Goal: Task Accomplishment & Management: Complete application form

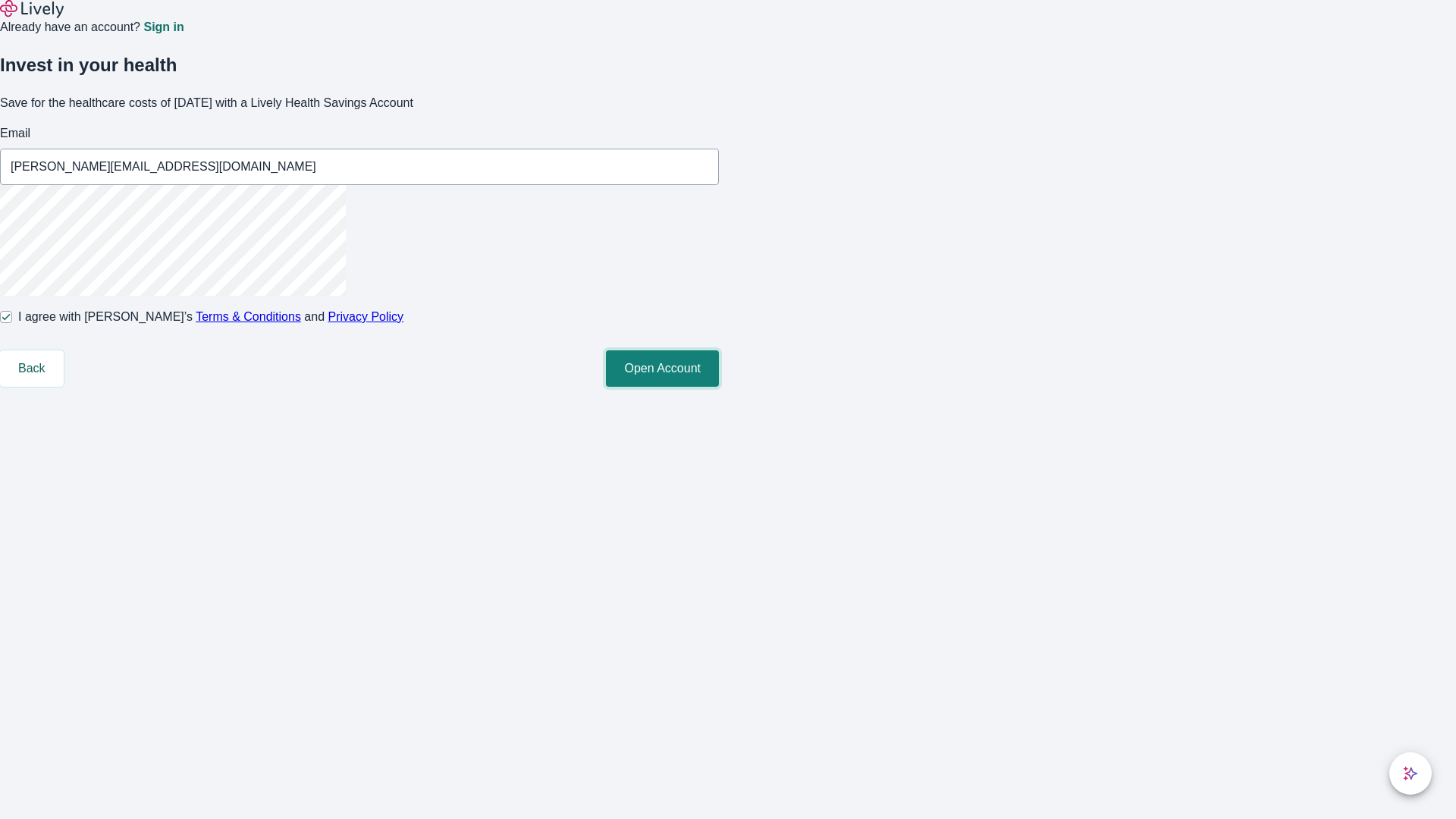
click at [719, 387] on button "Open Account" at bounding box center [662, 368] width 113 height 36
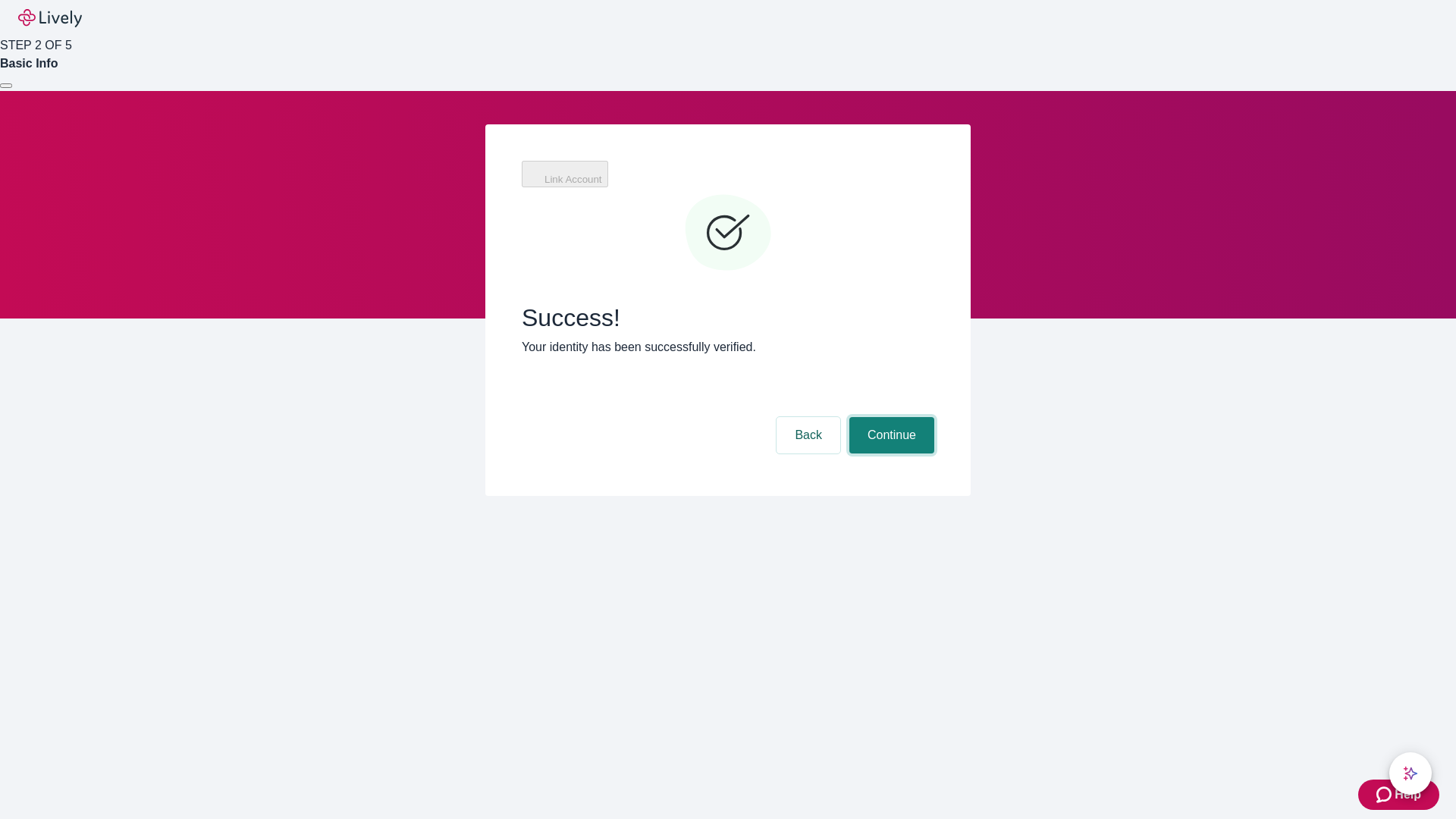
click at [889, 418] on button "Continue" at bounding box center [892, 435] width 85 height 36
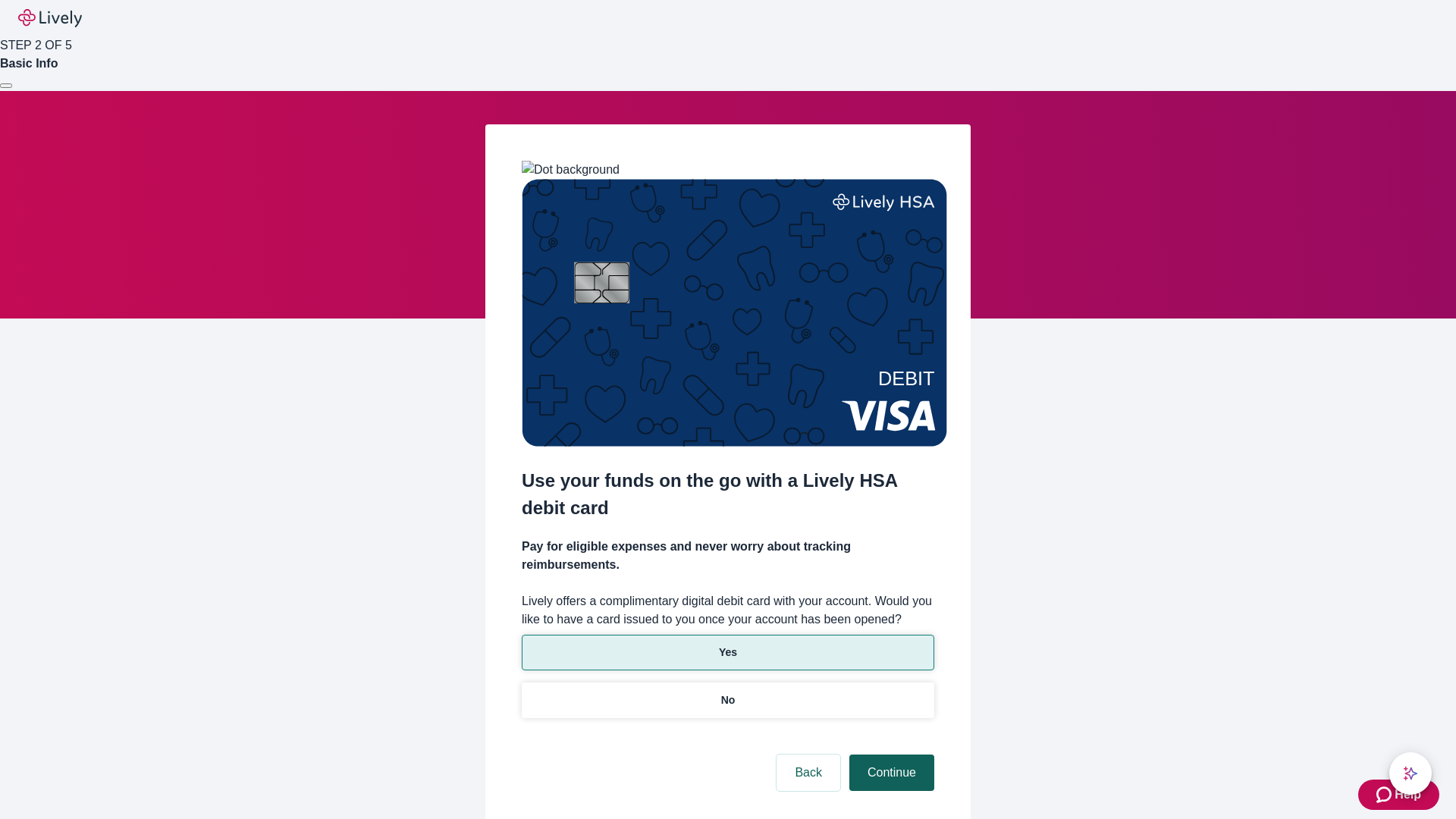
click at [728, 645] on p "Yes" at bounding box center [728, 653] width 18 height 16
click at [889, 755] on button "Continue" at bounding box center [892, 773] width 85 height 36
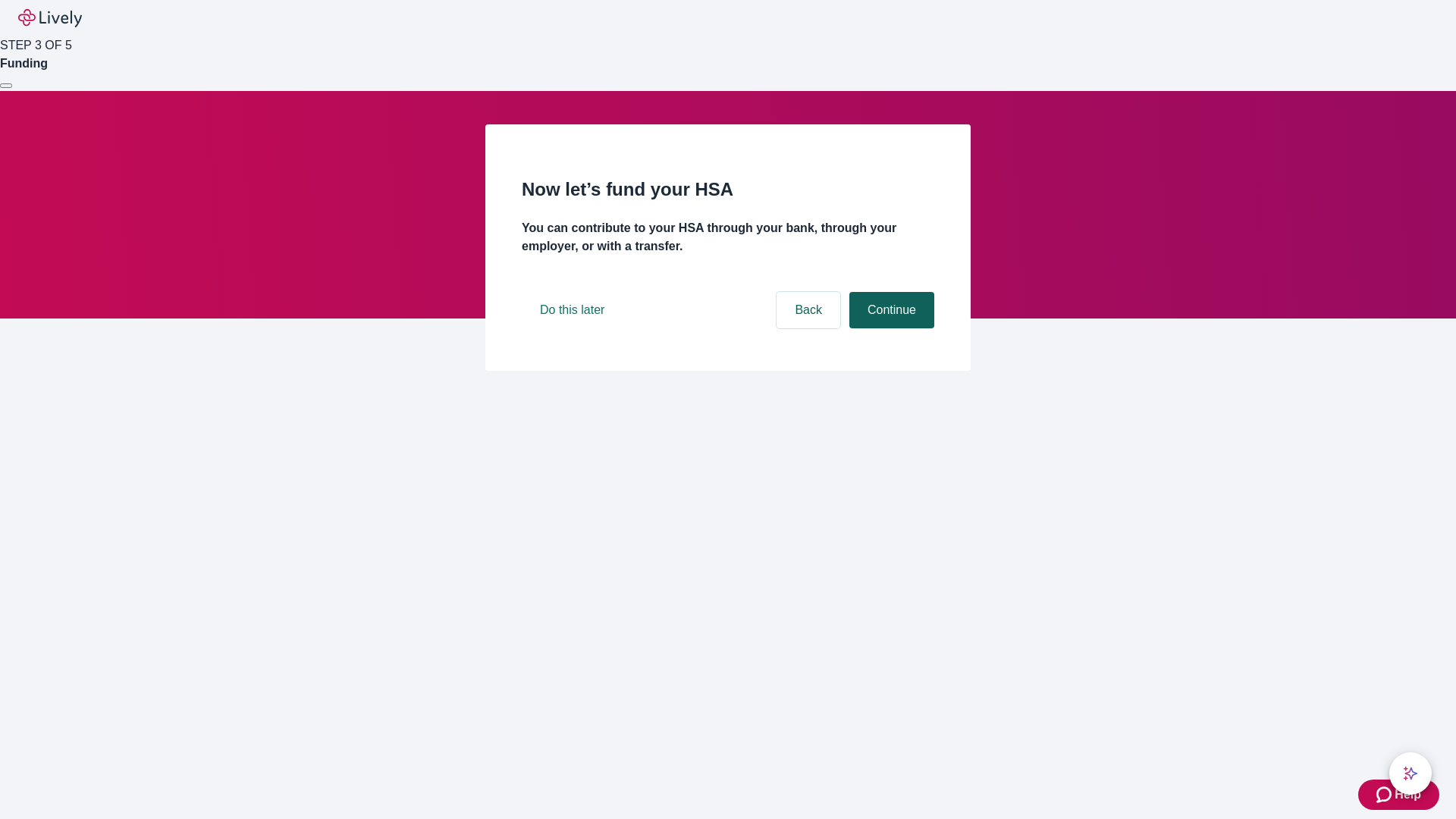
click at [889, 329] on button "Continue" at bounding box center [892, 309] width 85 height 36
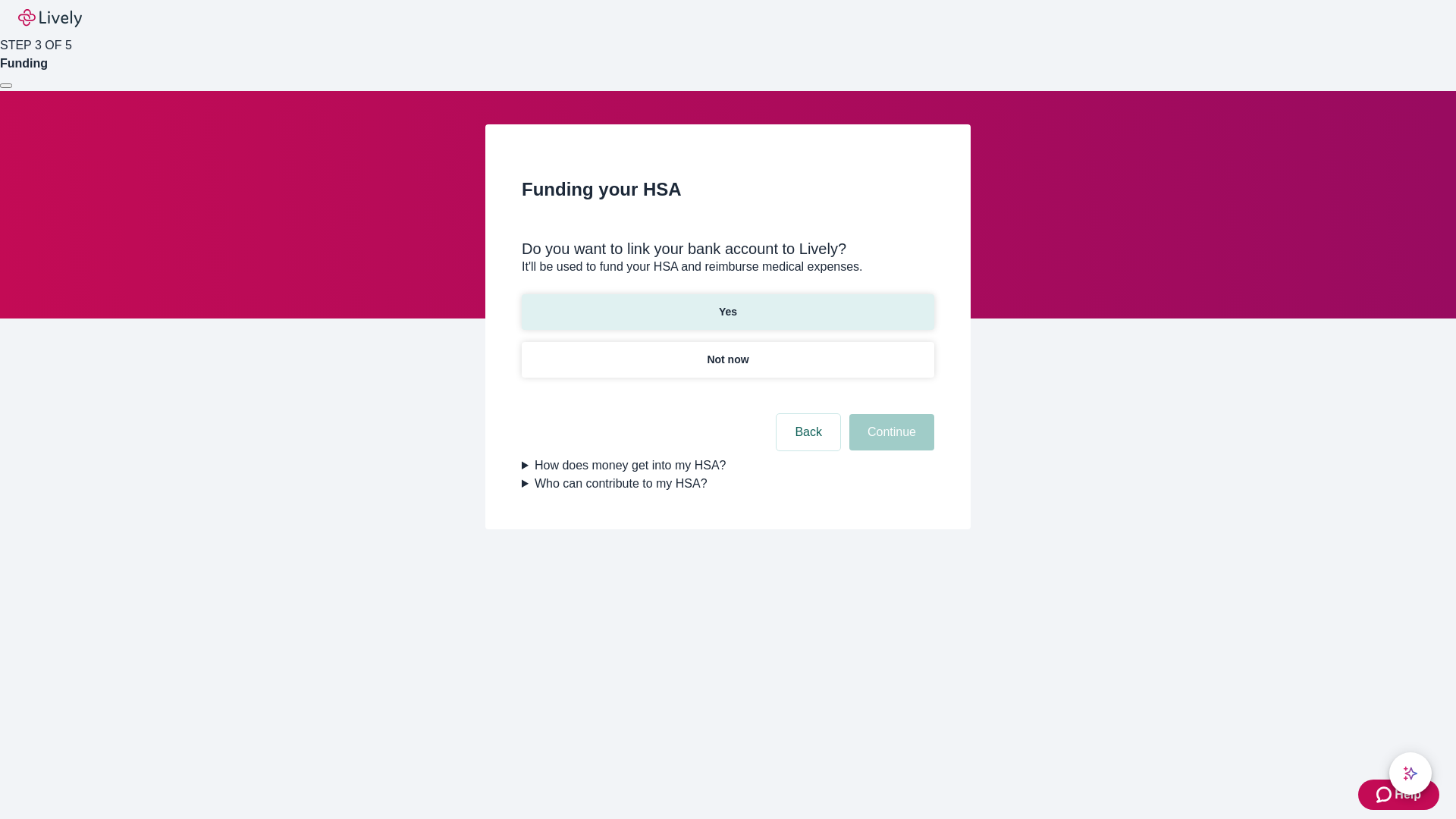
click at [728, 305] on p "Yes" at bounding box center [728, 313] width 18 height 16
click at [889, 414] on button "Continue" at bounding box center [892, 432] width 85 height 36
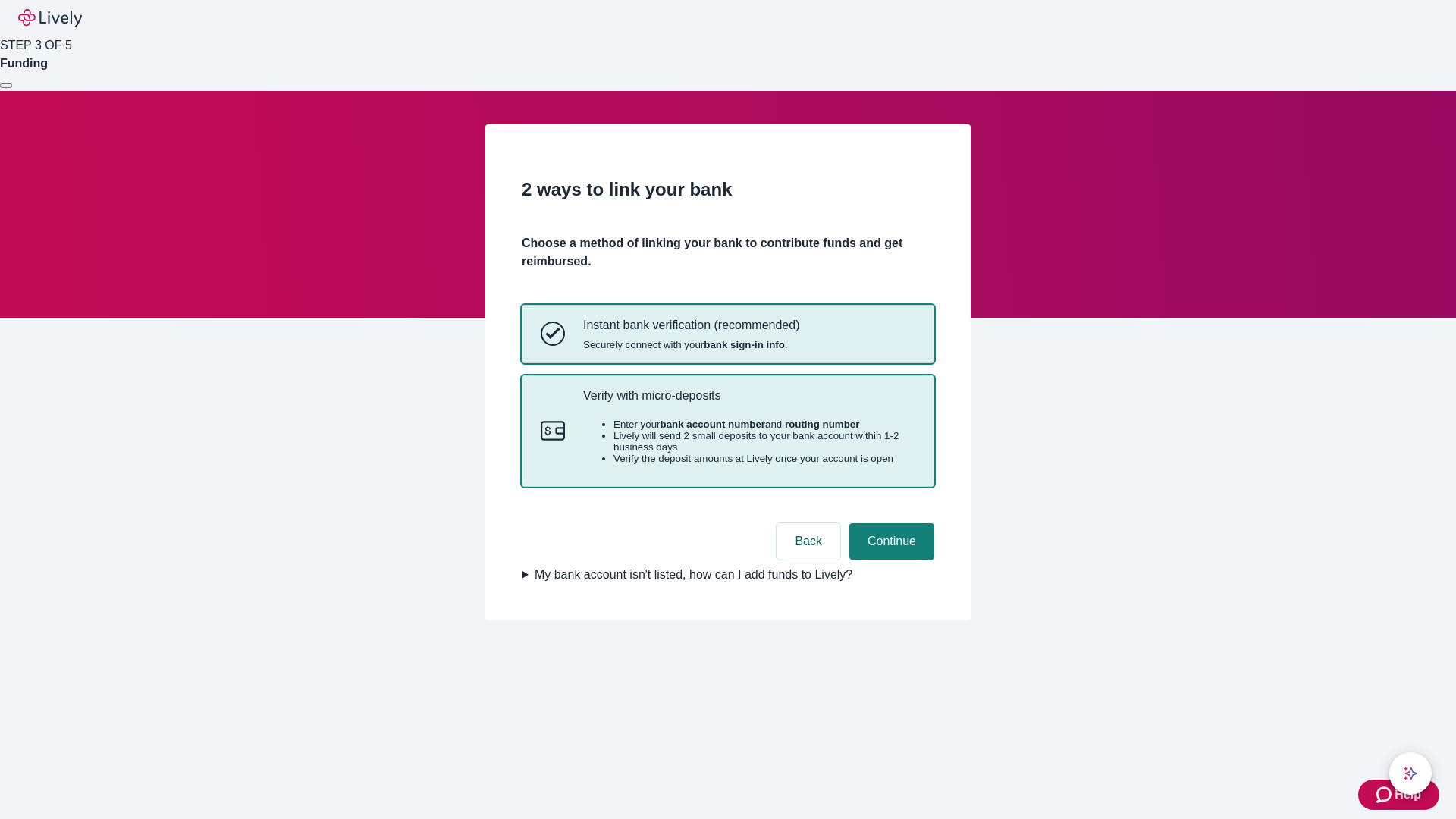
click at [748, 403] on p "Verify with micro-deposits" at bounding box center [749, 396] width 333 height 14
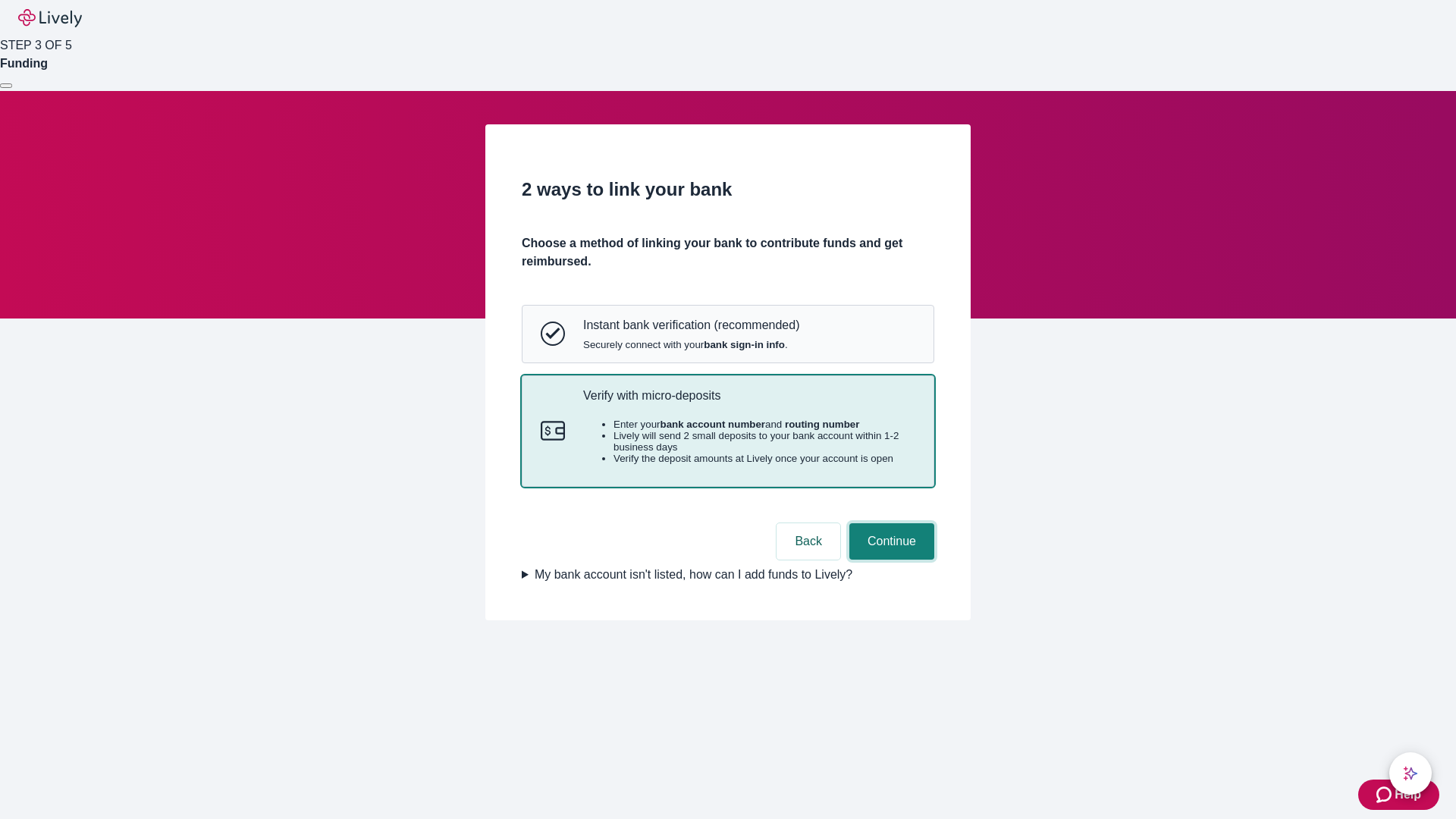
click at [889, 560] on button "Continue" at bounding box center [892, 541] width 85 height 36
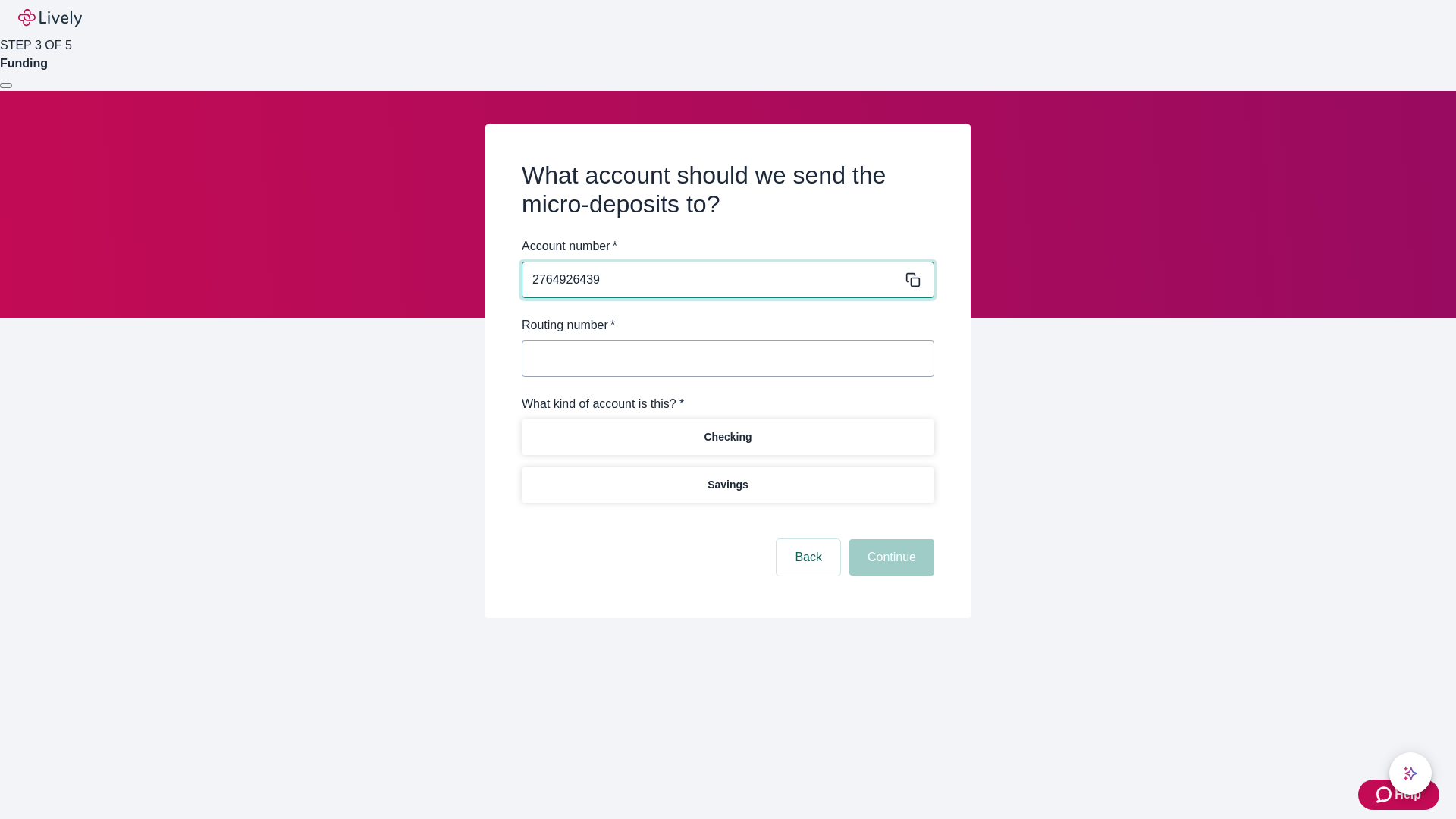
type input "2764926439"
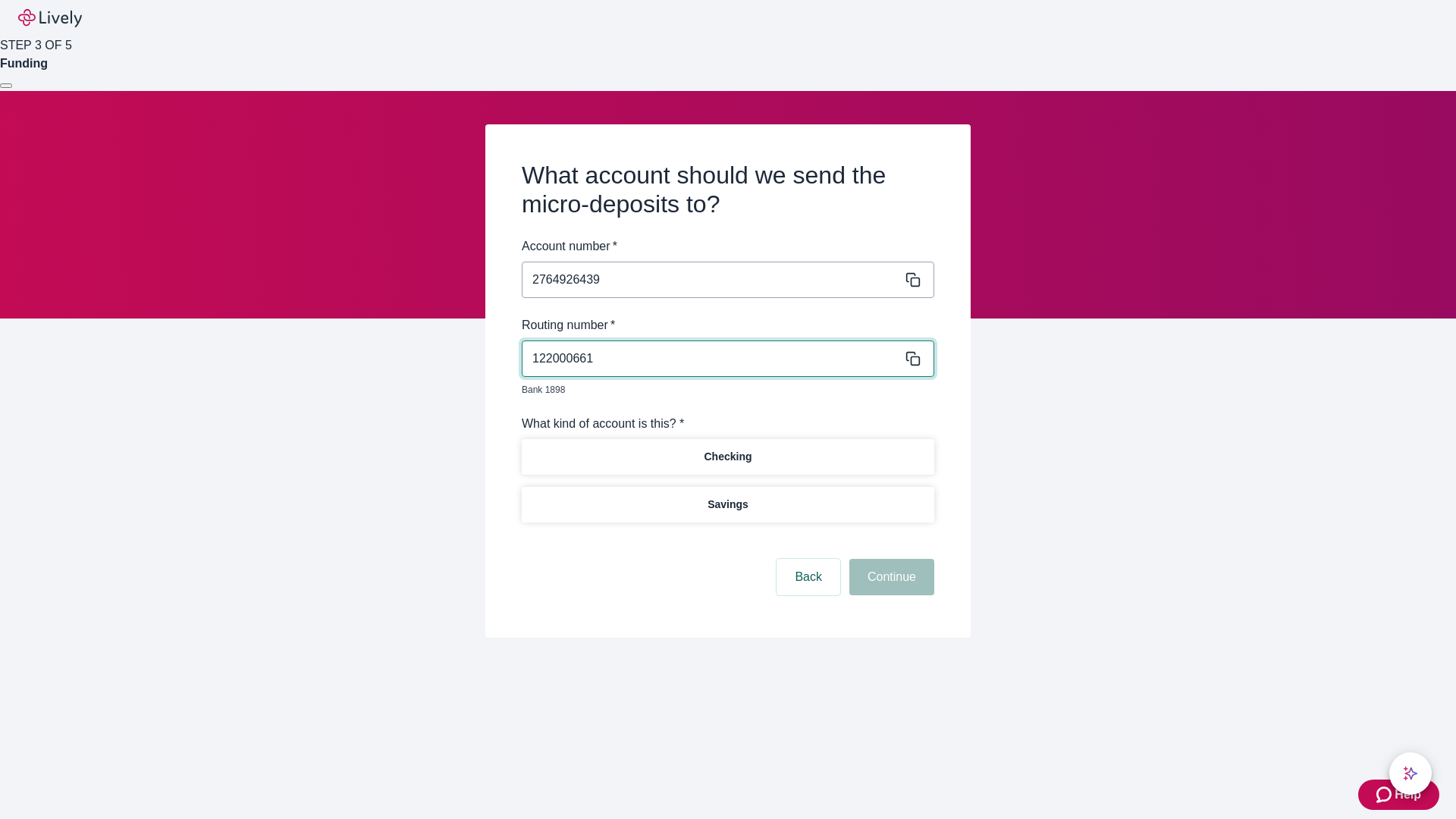
type input "122000661"
click at [728, 449] on p "Checking" at bounding box center [728, 457] width 48 height 16
click at [889, 560] on button "Continue" at bounding box center [892, 577] width 85 height 36
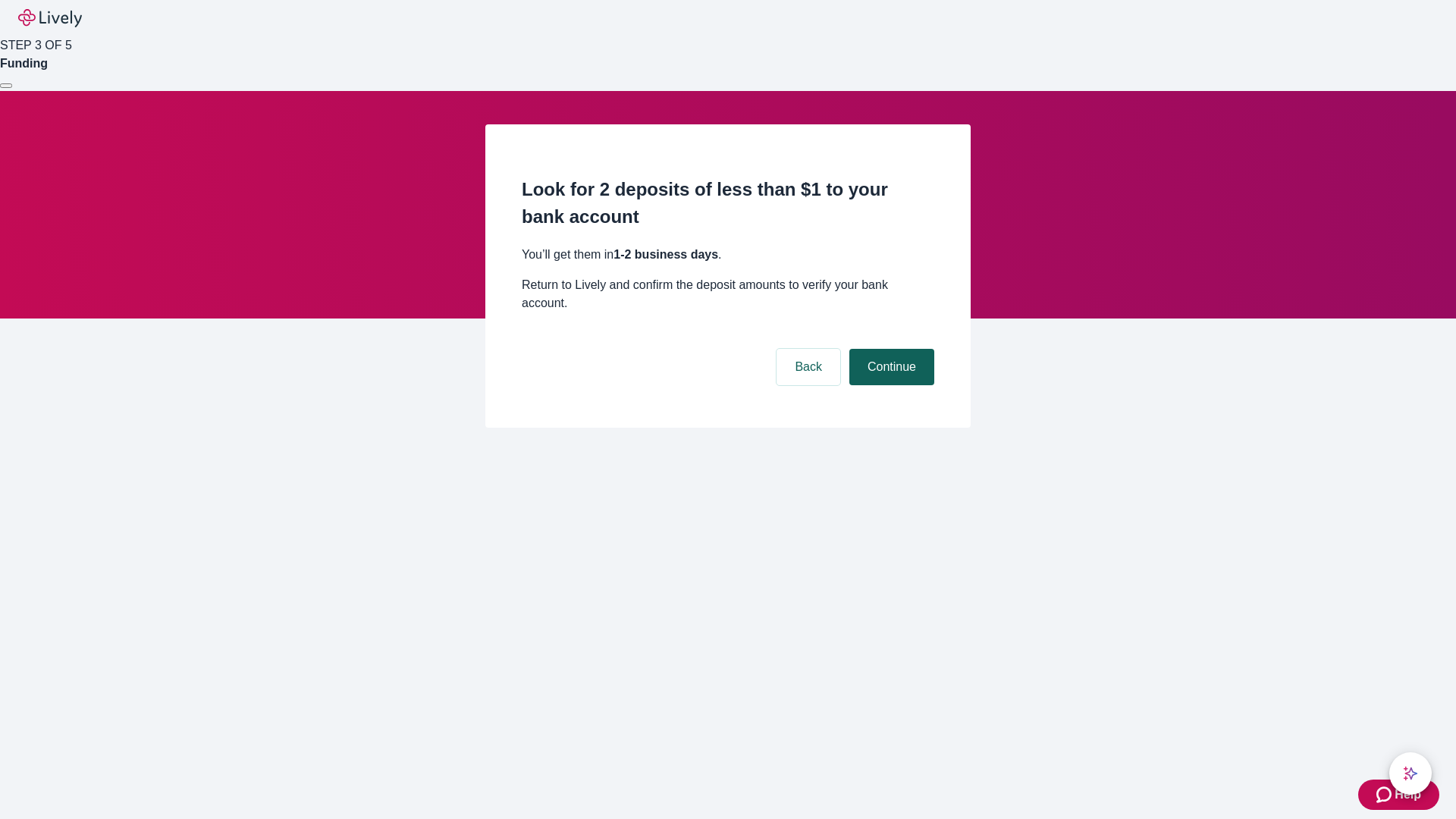
click at [889, 349] on button "Continue" at bounding box center [892, 366] width 85 height 36
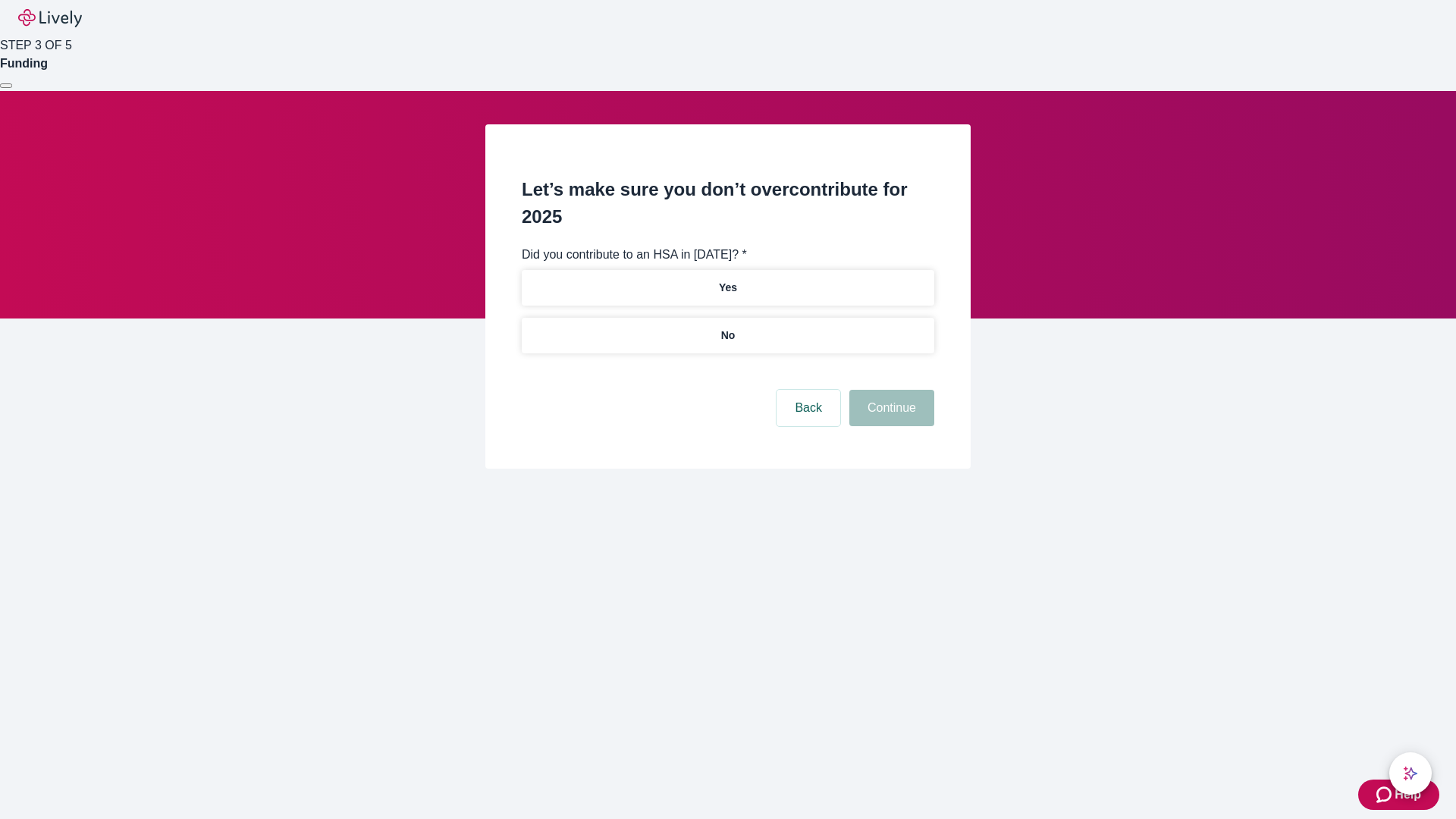
click at [728, 328] on p "No" at bounding box center [728, 336] width 14 height 16
click at [889, 390] on button "Continue" at bounding box center [892, 408] width 85 height 36
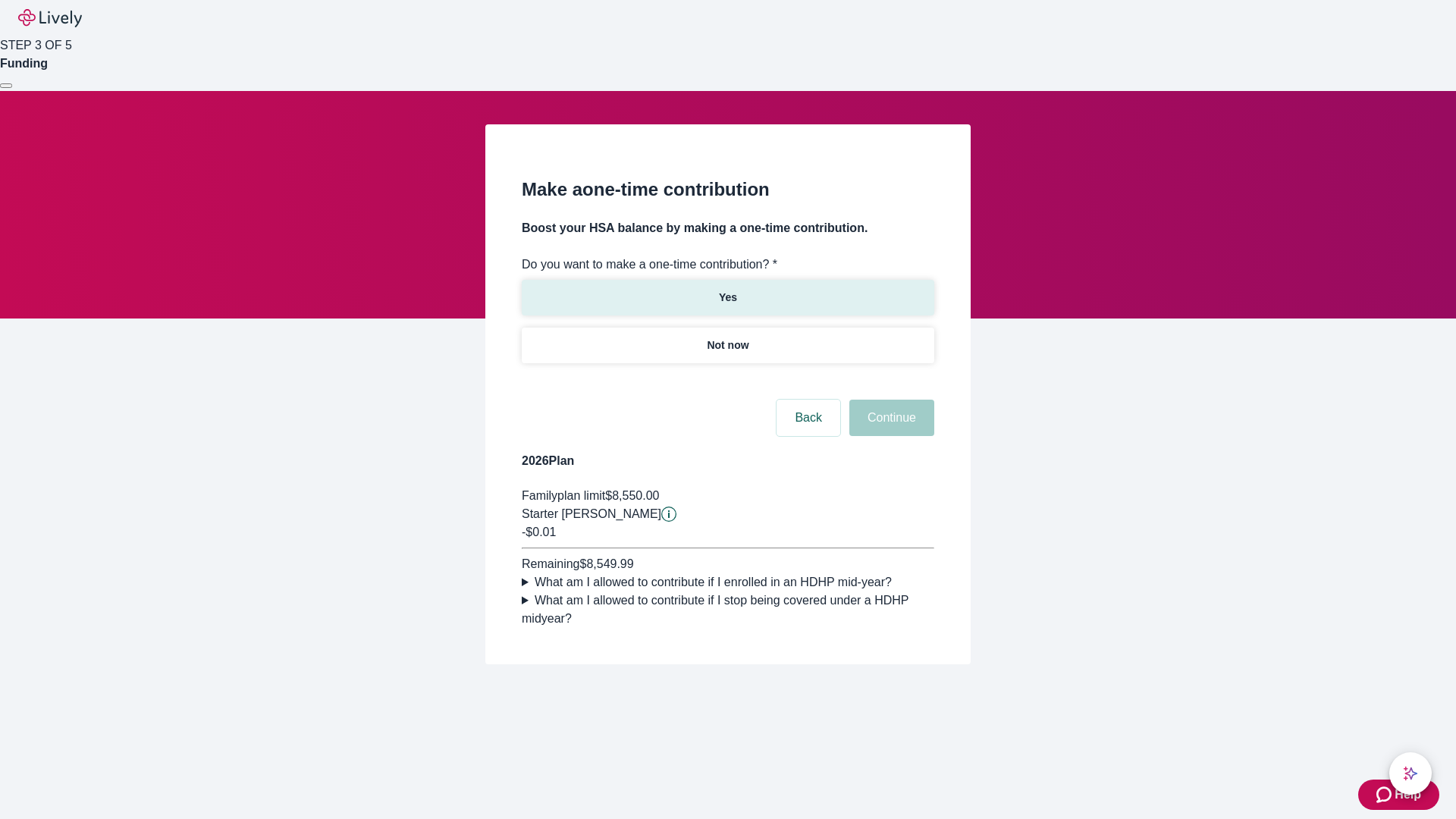
click at [728, 290] on p "Yes" at bounding box center [728, 298] width 18 height 16
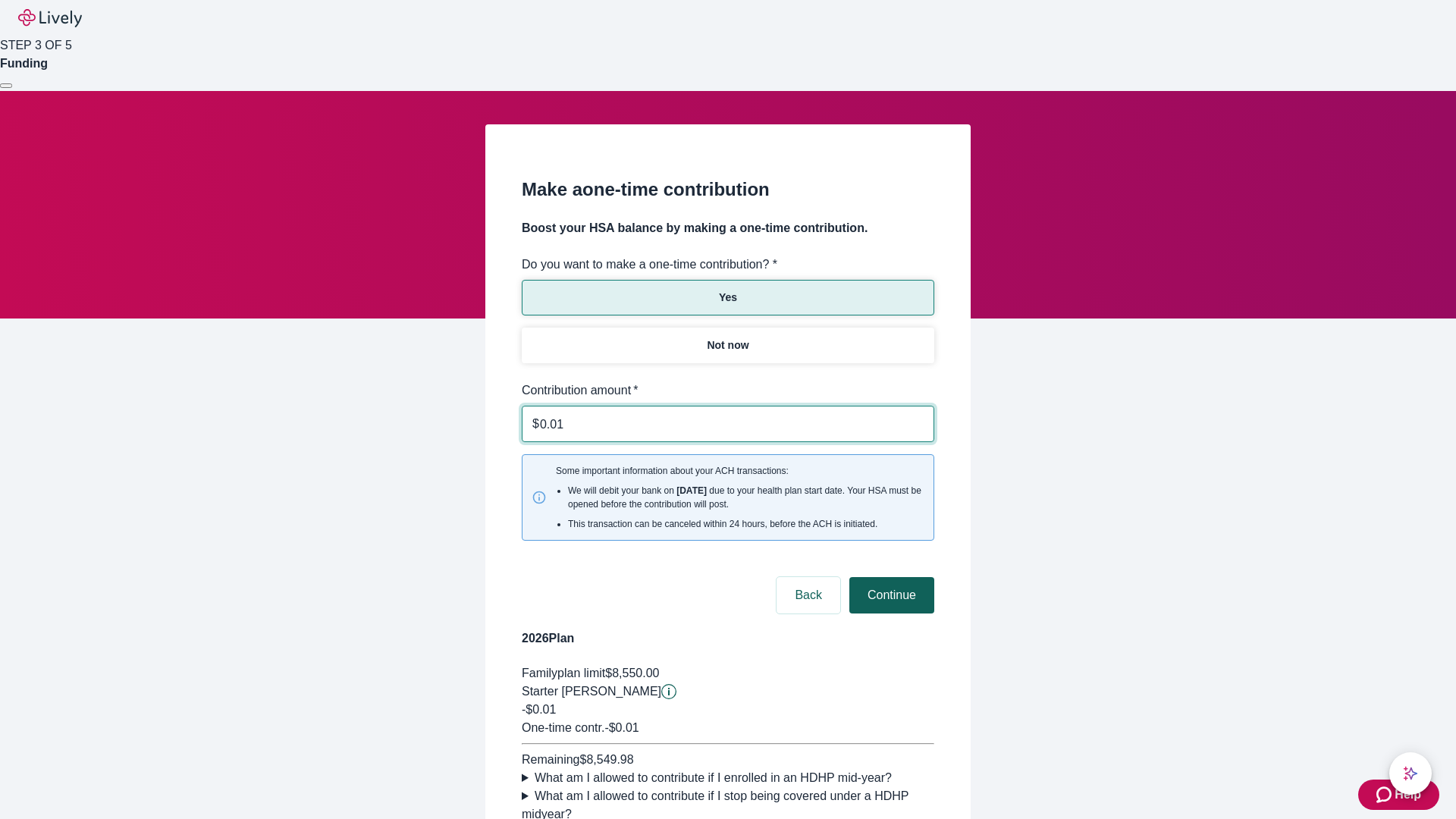
type input "0.01"
click at [889, 577] on button "Continue" at bounding box center [892, 595] width 85 height 36
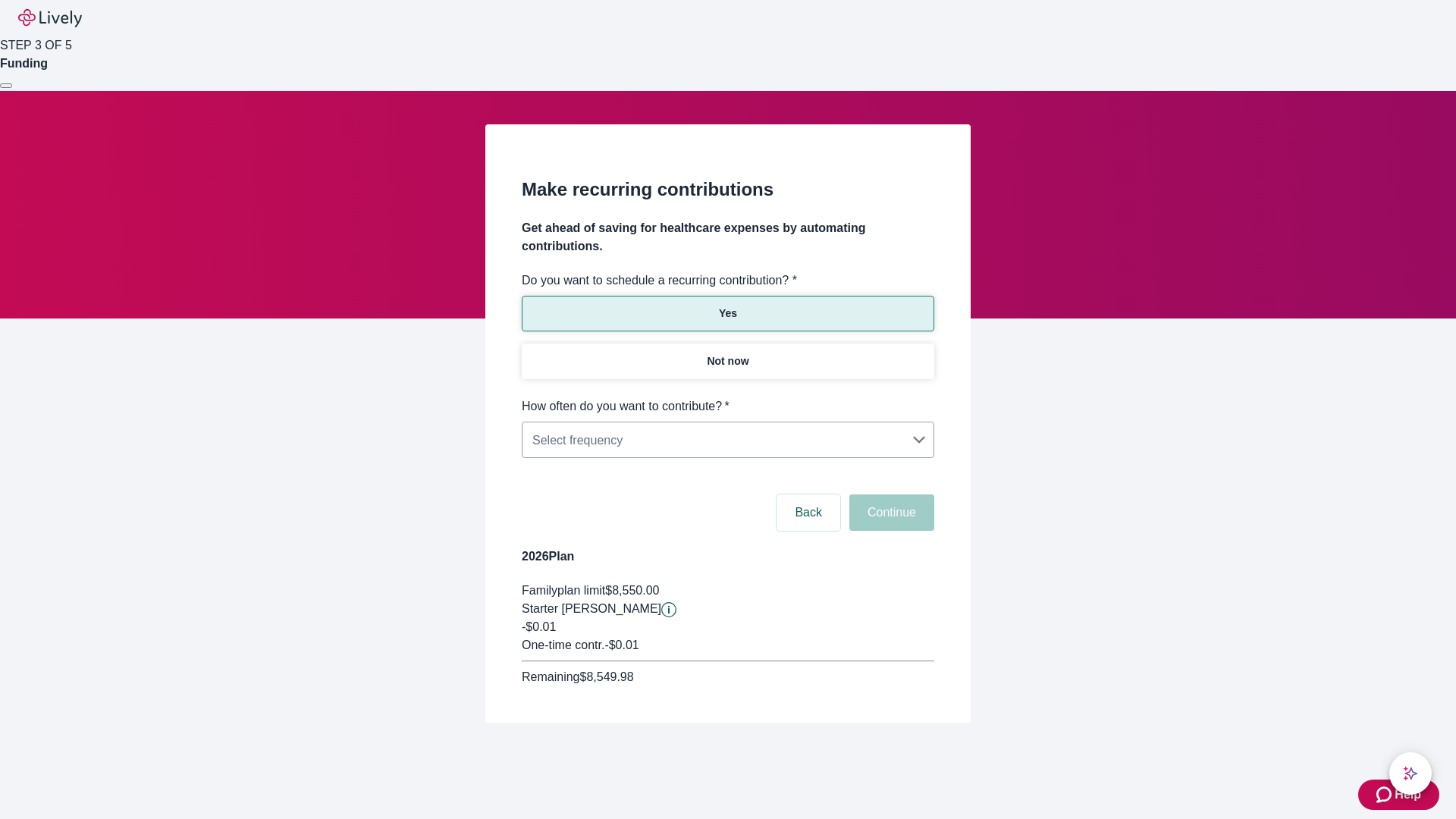
click at [728, 397] on body "Help STEP 3 OF 5 Funding Make recurring contributions Get ahead of saving for h…" at bounding box center [728, 397] width 1456 height 796
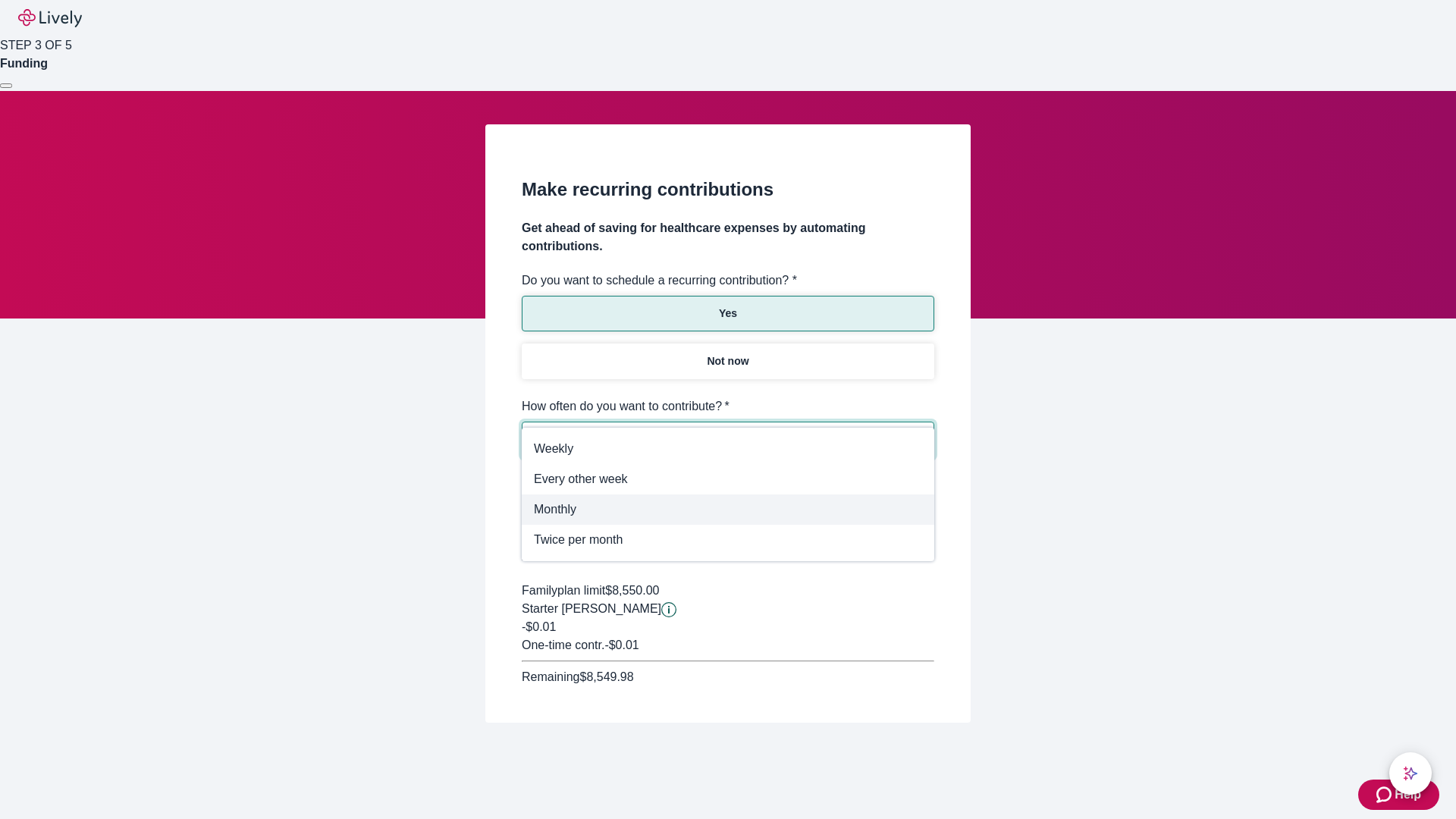
click at [728, 510] on span "Monthly" at bounding box center [728, 510] width 389 height 18
type input "Monthly"
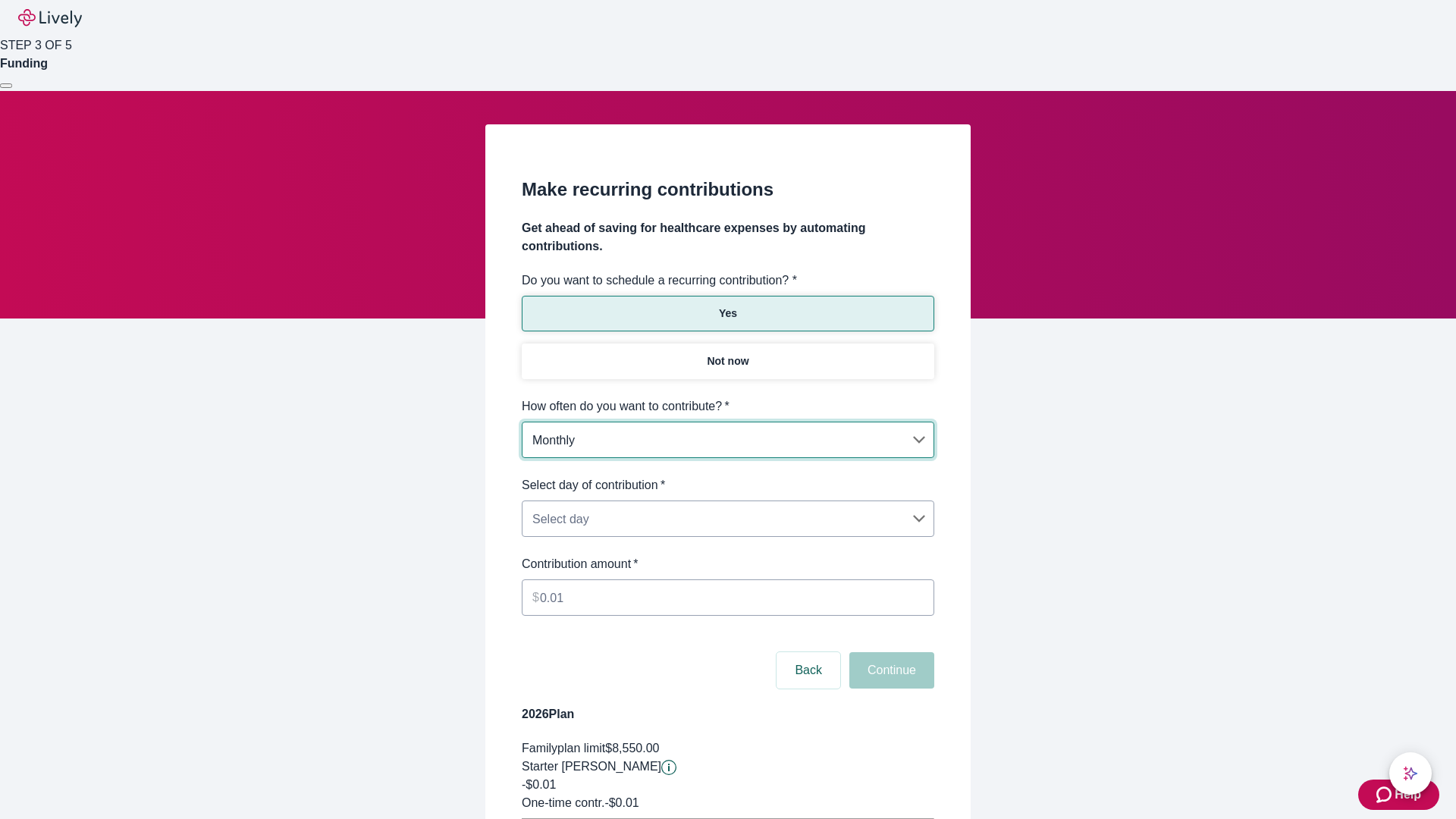
click at [728, 476] on body "Help STEP 3 OF 5 Funding Make recurring contributions Get ahead of saving for h…" at bounding box center [728, 477] width 1456 height 954
type input "Monthly15th"
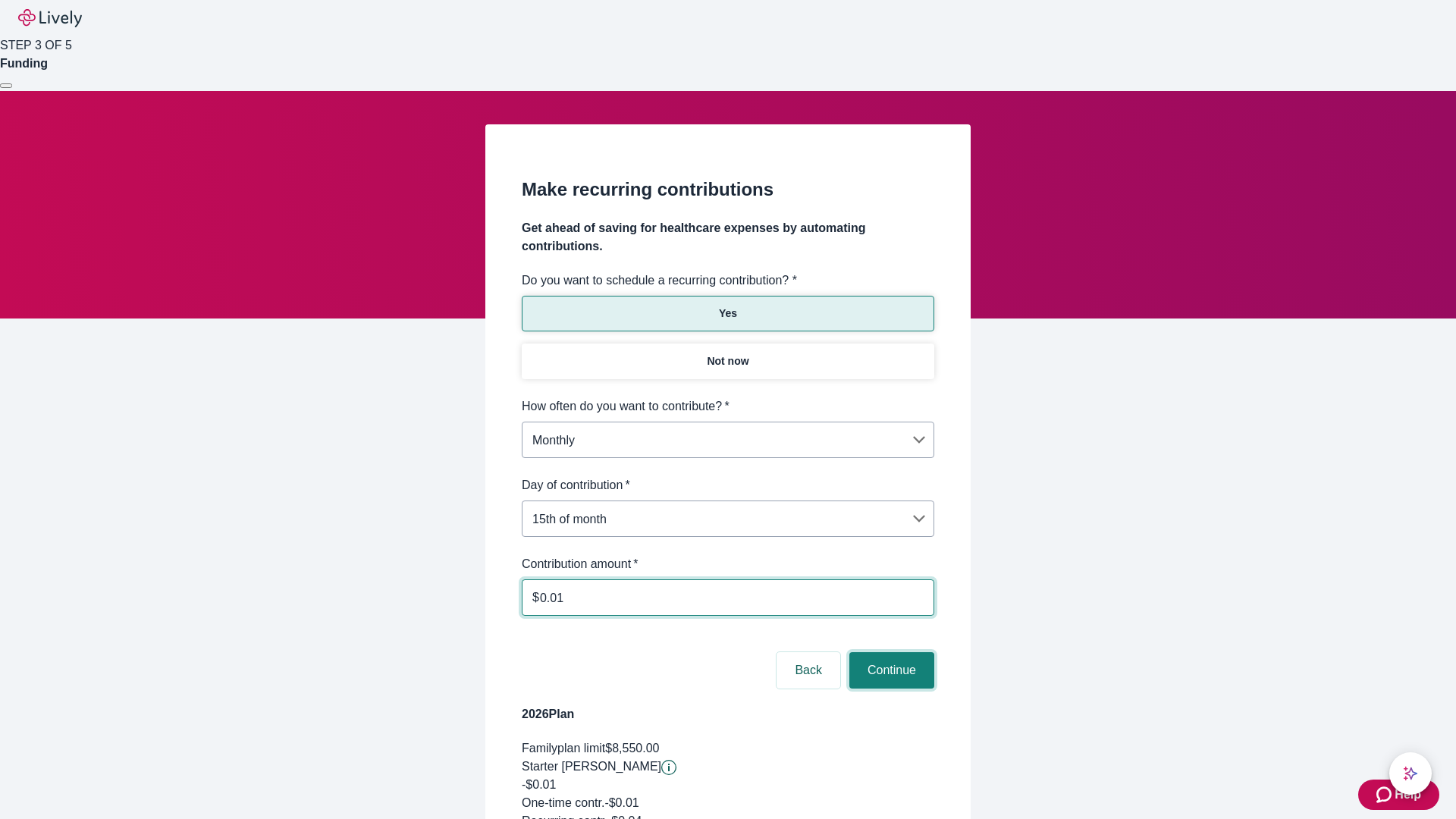
click at [889, 652] on button "Continue" at bounding box center [892, 670] width 85 height 36
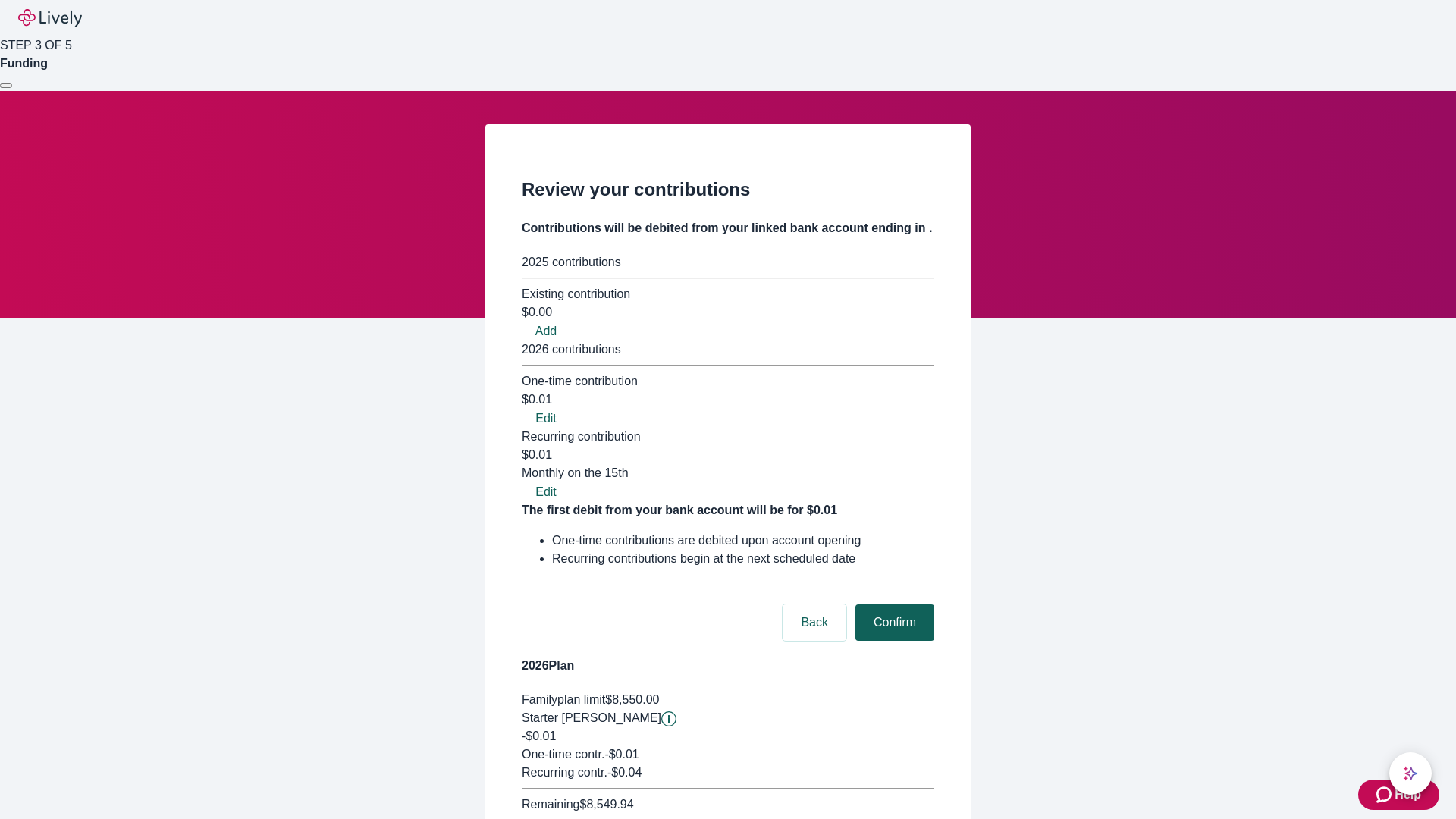
click at [893, 604] on button "Confirm" at bounding box center [895, 622] width 79 height 36
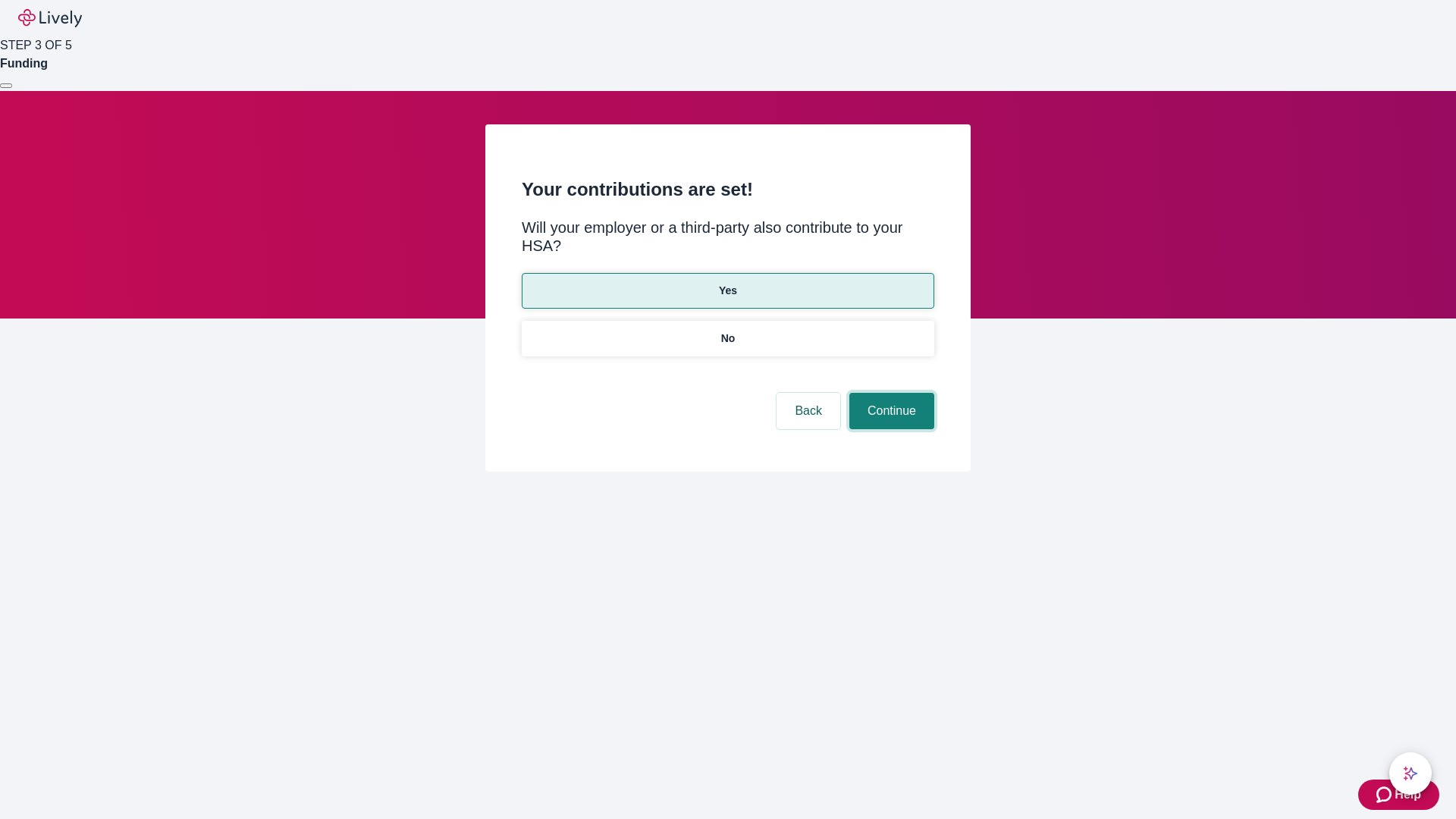
click at [889, 393] on button "Continue" at bounding box center [892, 410] width 85 height 36
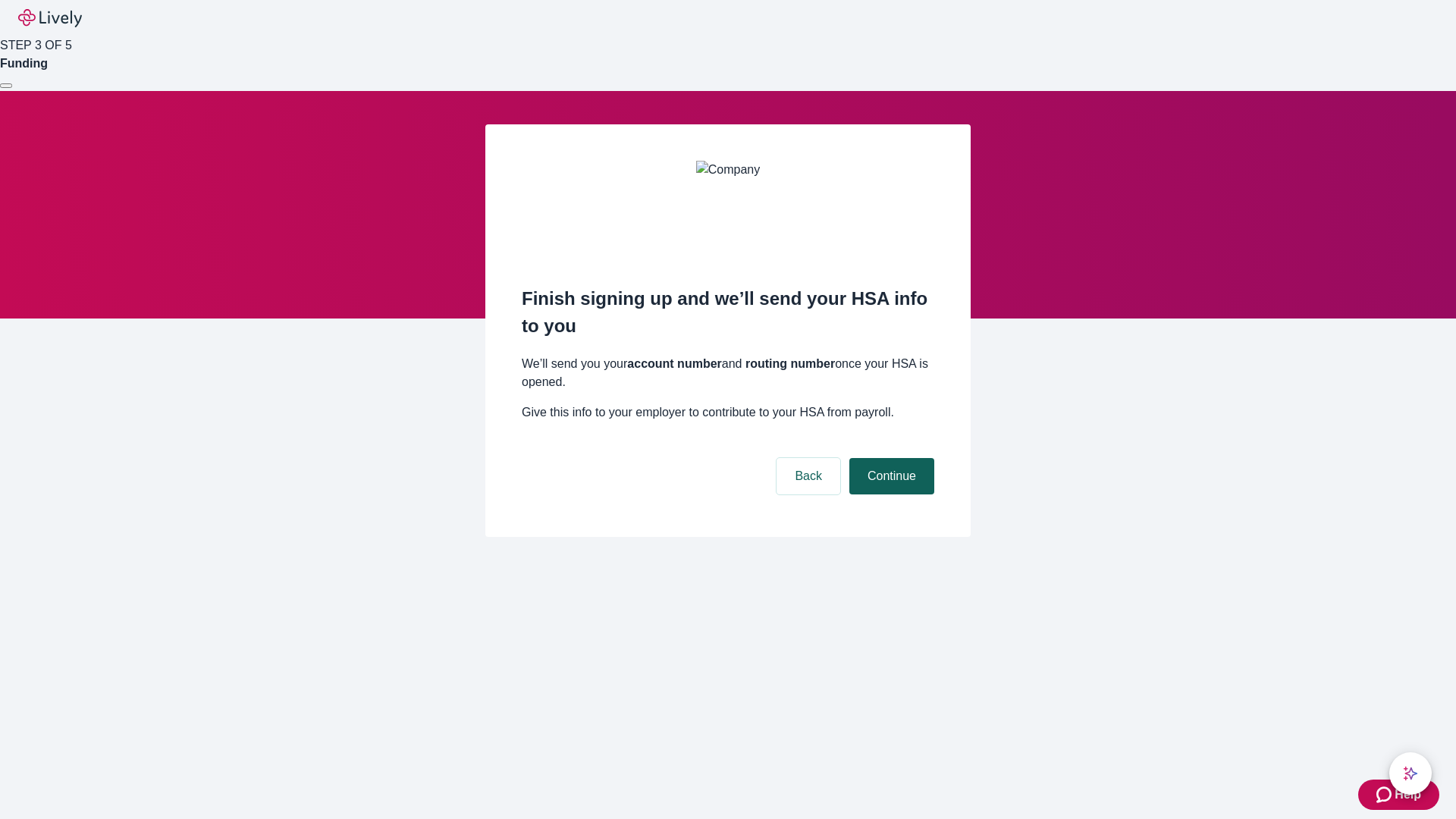
click at [889, 458] on button "Continue" at bounding box center [892, 476] width 85 height 36
